Goal: Task Accomplishment & Management: Use online tool/utility

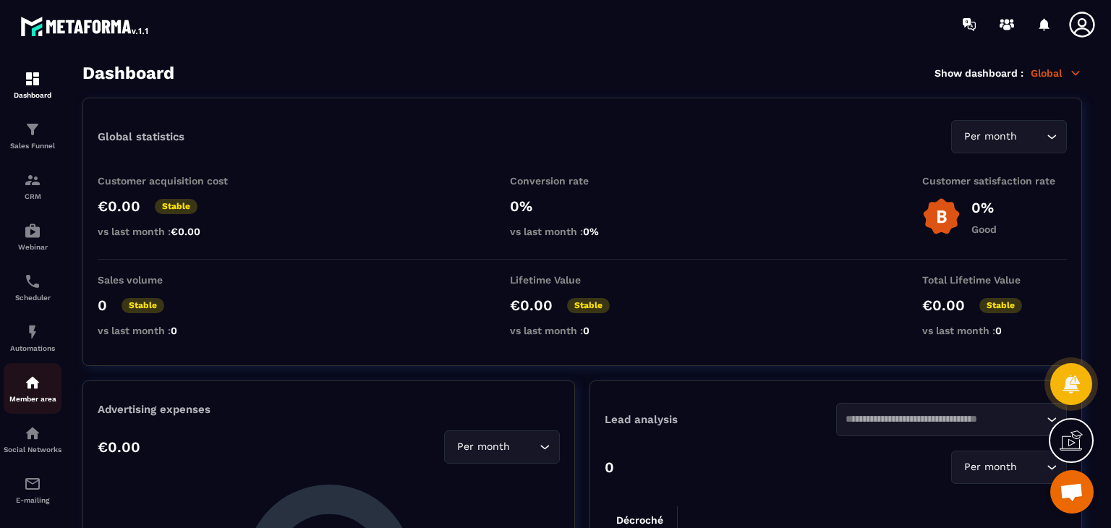
click at [15, 403] on p "Member area" at bounding box center [33, 399] width 58 height 8
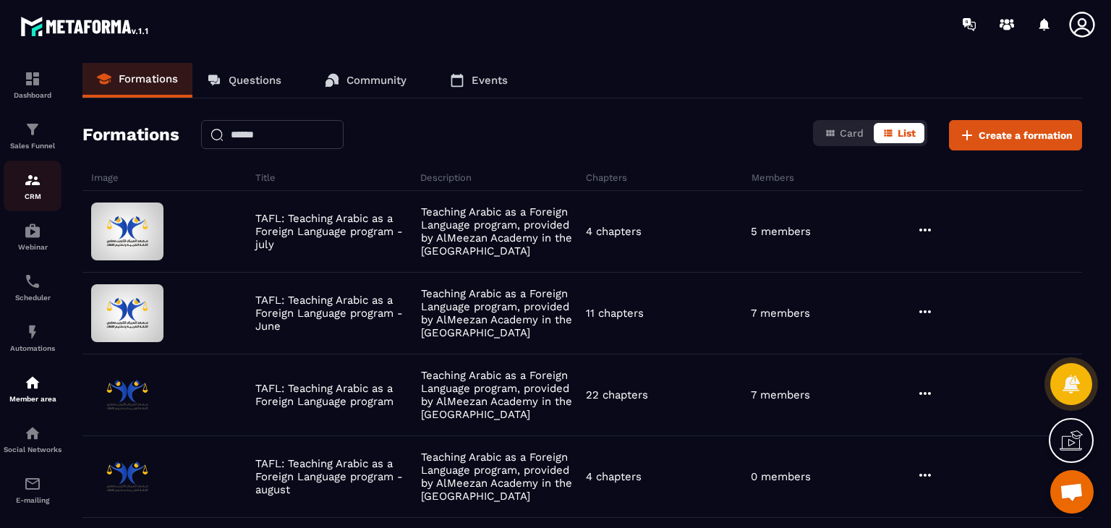
click at [32, 171] on link "CRM" at bounding box center [33, 186] width 58 height 51
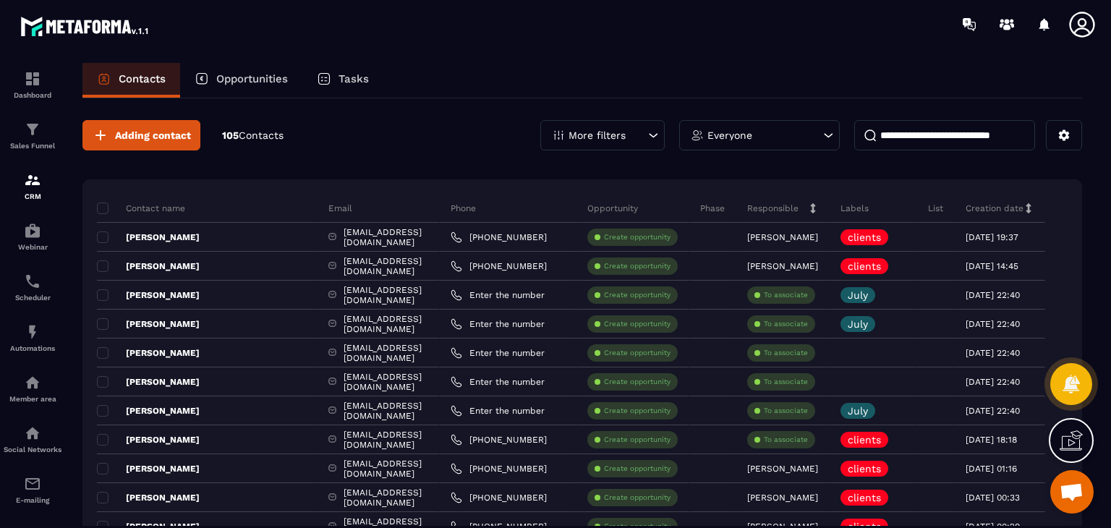
click at [516, 24] on div at bounding box center [640, 24] width 941 height 48
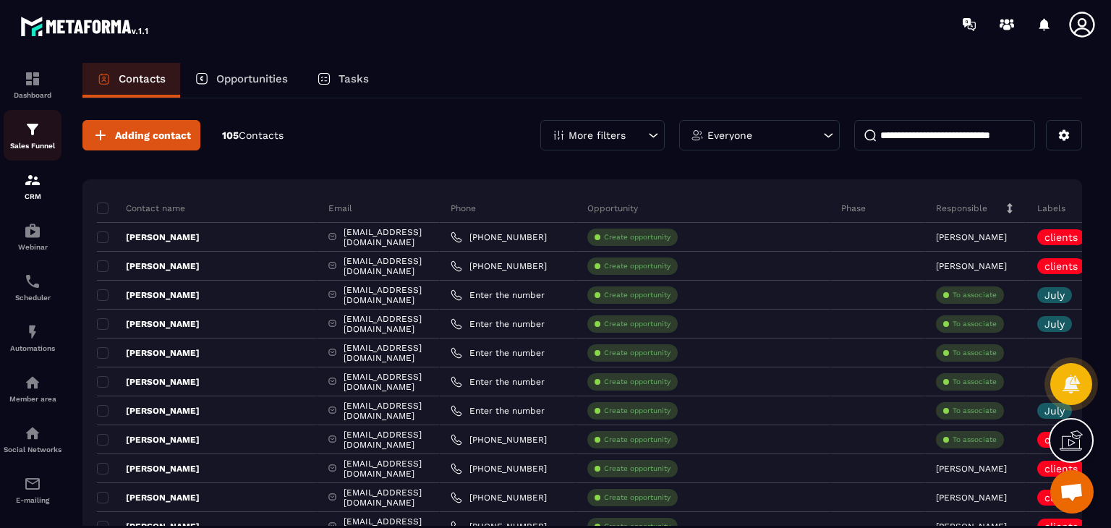
click at [22, 131] on div "Sales Funnel" at bounding box center [33, 135] width 58 height 29
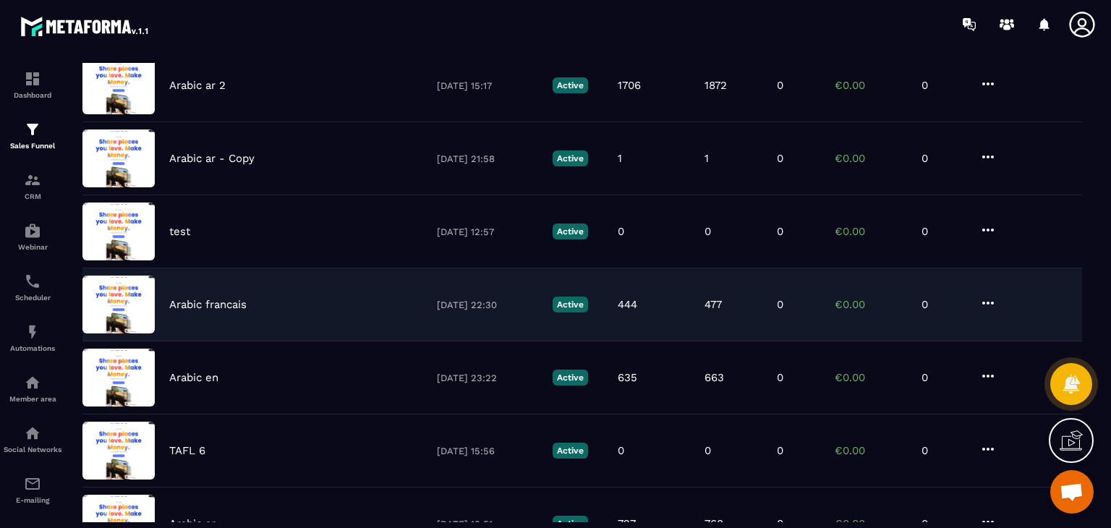
scroll to position [289, 0]
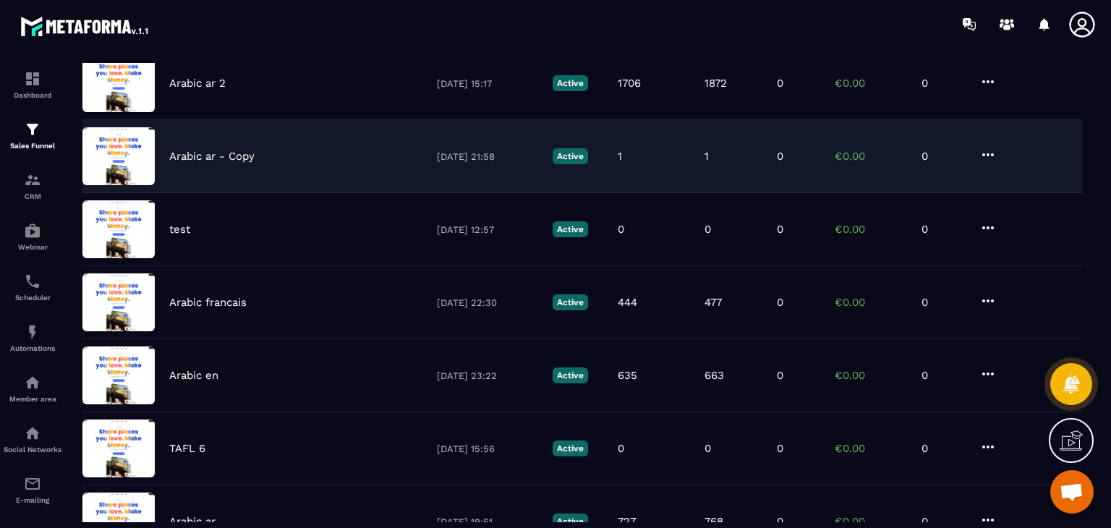
click at [342, 193] on div "Arabic ar - Copy [DATE] 21:58 Active 1 1 0 €0.00 0" at bounding box center [581, 229] width 999 height 73
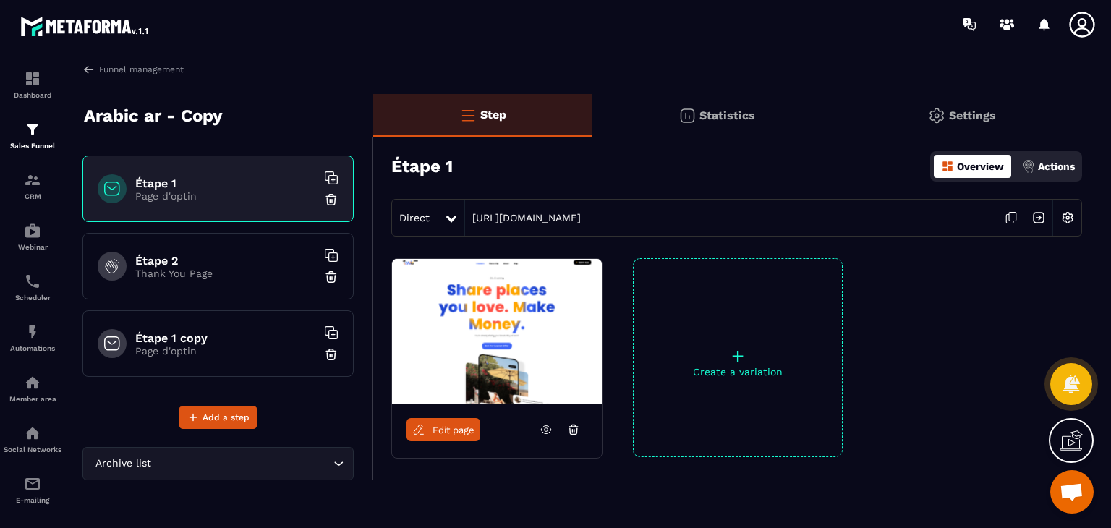
click at [549, 432] on icon at bounding box center [546, 430] width 10 height 8
click at [460, 429] on span "Edit page" at bounding box center [453, 429] width 42 height 11
